Goal: Information Seeking & Learning: Learn about a topic

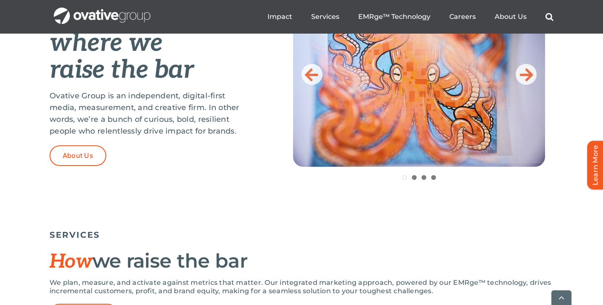
scroll to position [394, 0]
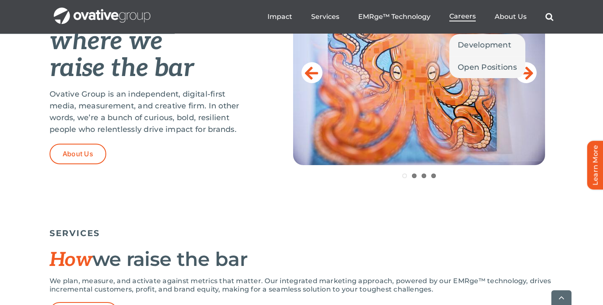
click at [460, 13] on span "Careers" at bounding box center [463, 16] width 26 height 8
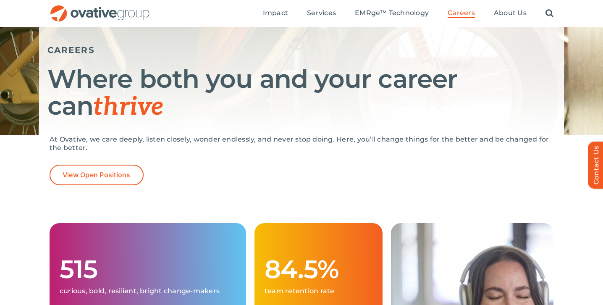
scroll to position [111, 0]
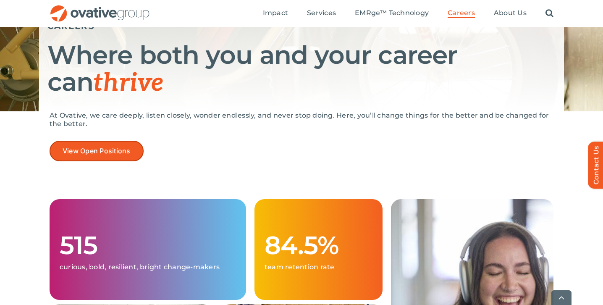
click at [119, 145] on link "View Open Positions" at bounding box center [97, 151] width 94 height 21
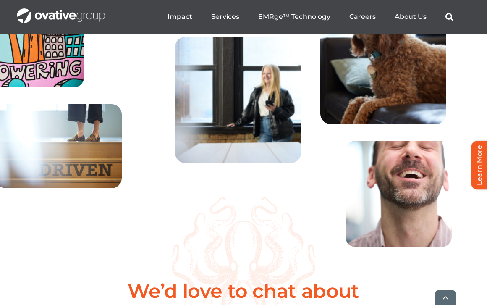
scroll to position [2973, 0]
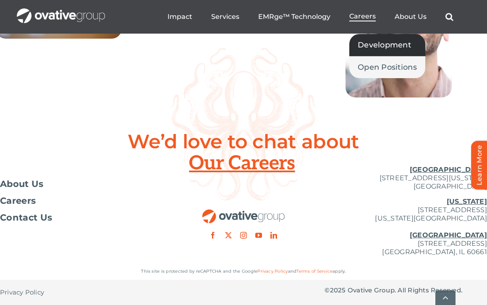
click at [372, 48] on span "Development" at bounding box center [384, 45] width 53 height 12
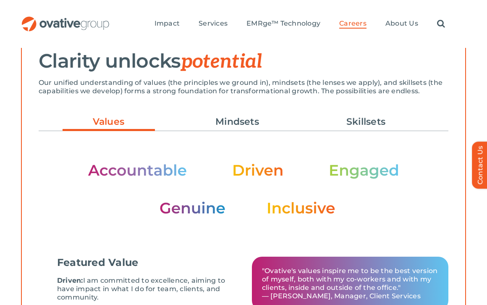
scroll to position [252, 0]
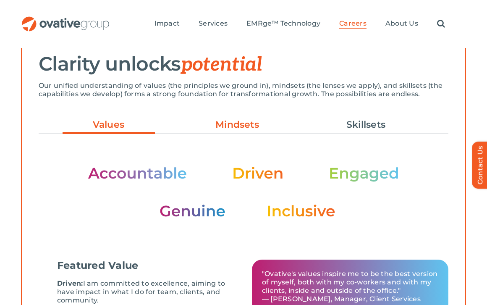
click at [229, 118] on link "Mindsets" at bounding box center [237, 125] width 92 height 14
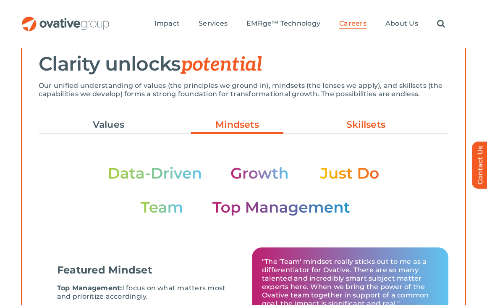
click at [354, 121] on link "Skillsets" at bounding box center [366, 125] width 92 height 14
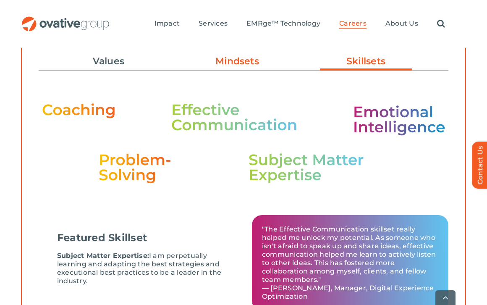
scroll to position [316, 0]
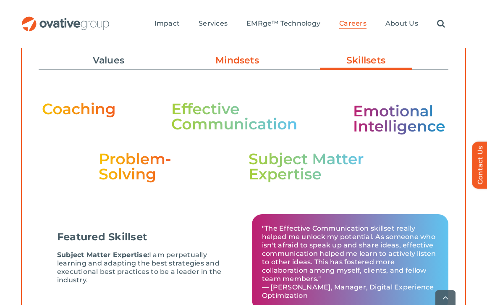
click at [234, 54] on link "Mindsets" at bounding box center [237, 60] width 92 height 14
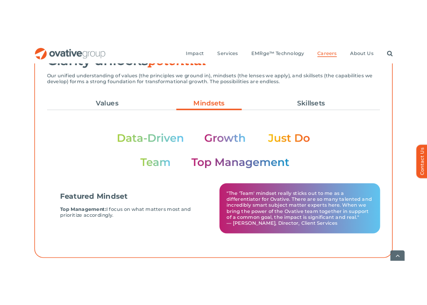
scroll to position [274, 0]
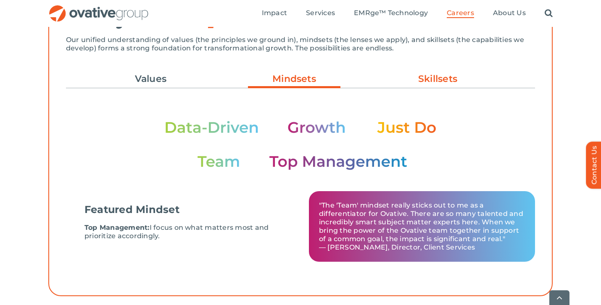
click at [429, 81] on link "Skillsets" at bounding box center [438, 79] width 92 height 14
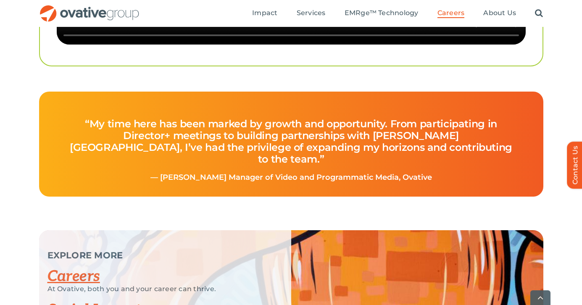
scroll to position [2210, 0]
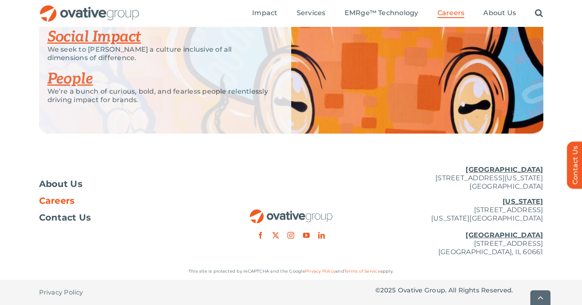
click at [68, 200] on span "Careers" at bounding box center [57, 201] width 36 height 8
